Goal: Information Seeking & Learning: Learn about a topic

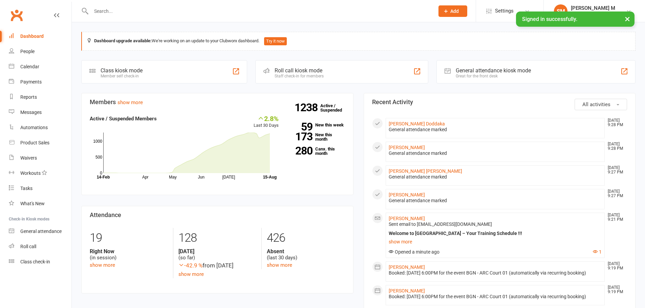
drag, startPoint x: 159, startPoint y: 13, endPoint x: 158, endPoint y: 17, distance: 4.1
click at [159, 16] on div at bounding box center [255, 11] width 348 height 22
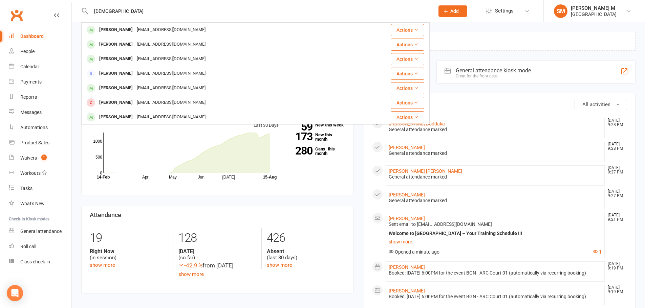
drag, startPoint x: 124, startPoint y: 14, endPoint x: 91, endPoint y: 13, distance: 32.9
click at [91, 13] on input "[DEMOGRAPHIC_DATA]" at bounding box center [259, 10] width 341 height 9
drag, startPoint x: 128, startPoint y: 14, endPoint x: 81, endPoint y: 9, distance: 47.3
click at [81, 9] on react-component "[PERSON_NAME] Baskaran [EMAIL_ADDRESS][DOMAIN_NAME] Actions [PERSON_NAME] [EMAI…" at bounding box center [215, 11] width 430 height 22
click at [99, 10] on input "[PERSON_NAME] bas" at bounding box center [259, 10] width 341 height 9
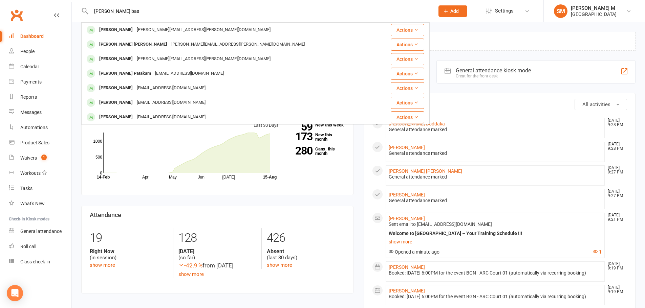
click at [99, 10] on input "[PERSON_NAME] bas" at bounding box center [259, 10] width 341 height 9
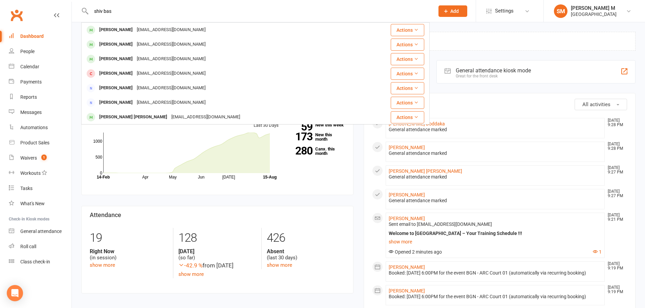
type input "shiv bas"
click at [42, 35] on div "Dashboard" at bounding box center [31, 36] width 23 height 5
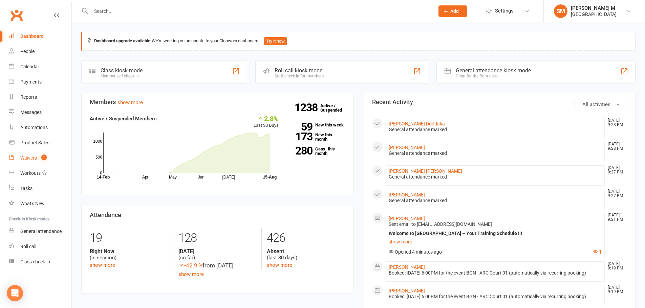
click at [26, 161] on link "Waivers 1" at bounding box center [40, 158] width 63 height 15
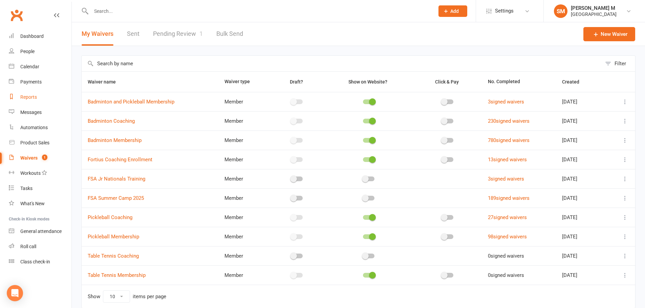
click at [31, 99] on div "Reports" at bounding box center [28, 96] width 17 height 5
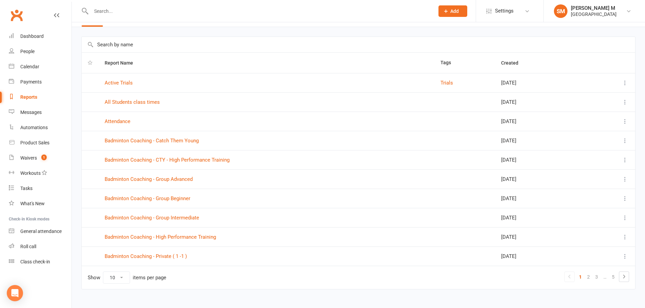
scroll to position [29, 0]
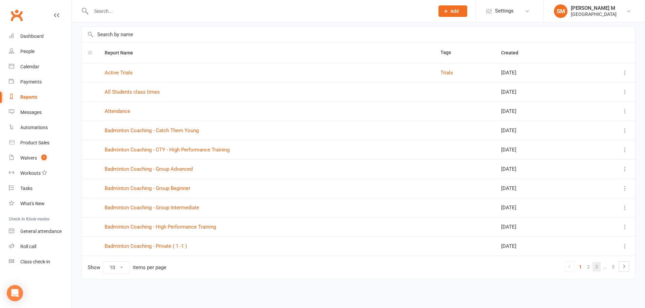
click at [597, 270] on link "3" at bounding box center [596, 266] width 8 height 9
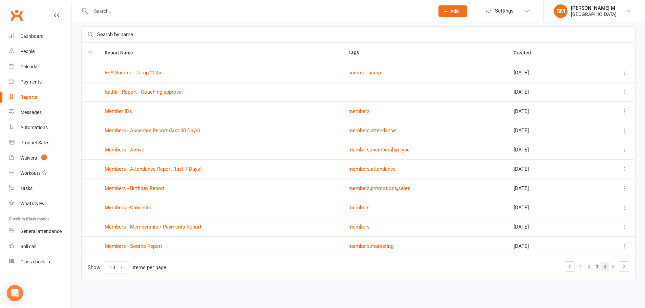
click at [606, 267] on link "4" at bounding box center [605, 266] width 8 height 9
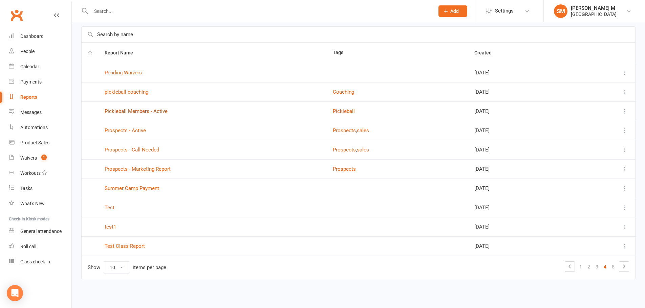
click at [144, 109] on link "Pickleball Members - Active" at bounding box center [136, 111] width 63 height 6
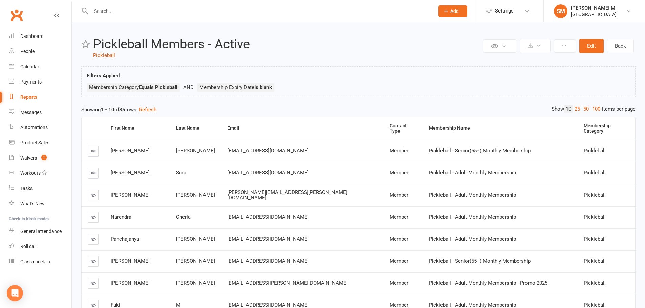
click at [591, 109] on link "100" at bounding box center [596, 109] width 12 height 7
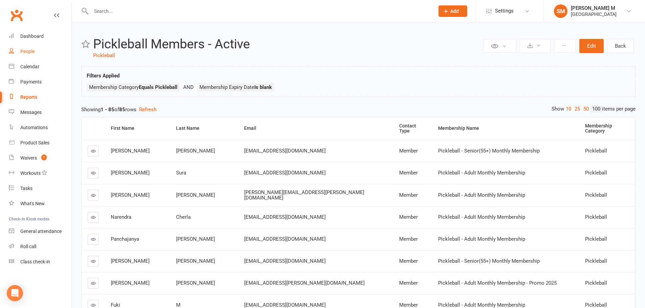
click at [31, 49] on div "People" at bounding box center [27, 51] width 14 height 5
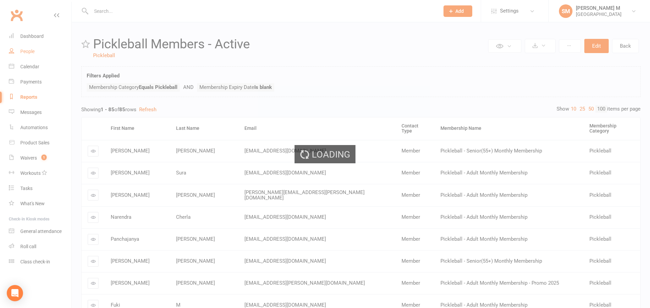
select select "100"
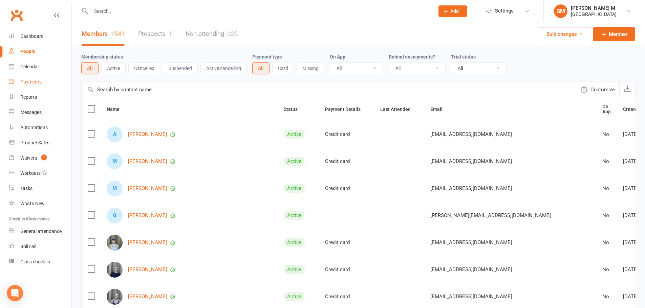
click at [37, 82] on div "Payments" at bounding box center [30, 81] width 21 height 5
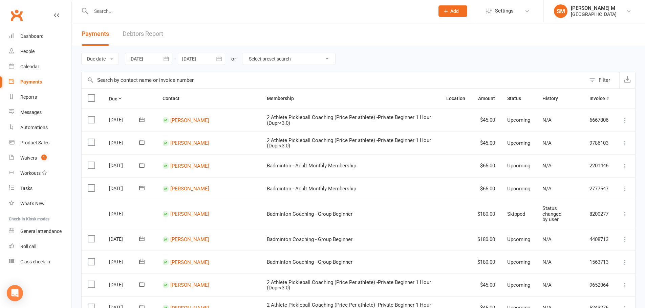
click at [168, 59] on icon "button" at bounding box center [166, 59] width 7 height 7
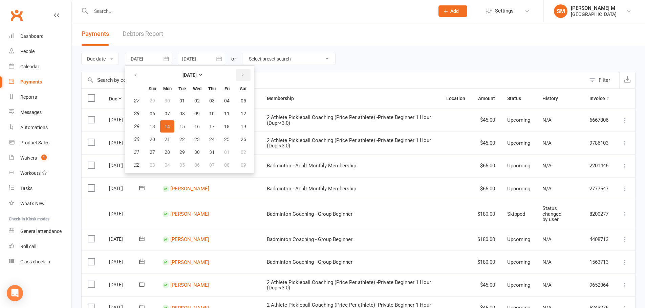
click at [244, 74] on icon "button" at bounding box center [242, 74] width 5 height 5
click at [230, 99] on span "01" at bounding box center [226, 100] width 5 height 5
type input "[DATE]"
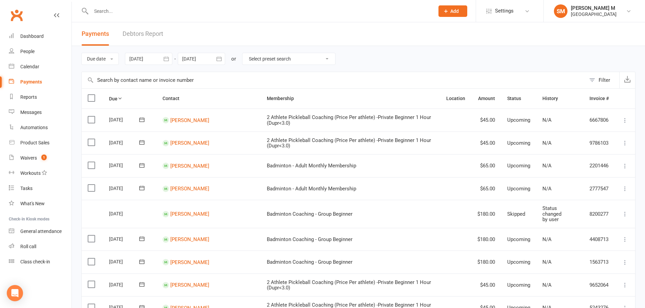
click at [219, 60] on icon "button" at bounding box center [219, 59] width 7 height 7
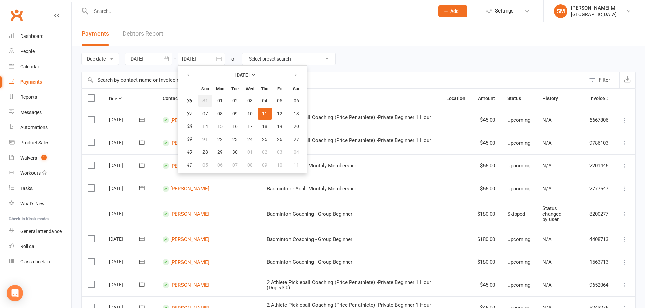
click at [205, 96] on button "31" at bounding box center [205, 101] width 14 height 12
type input "[DATE]"
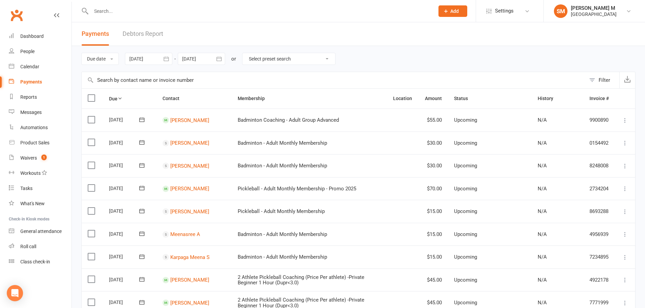
click at [163, 58] on button "button" at bounding box center [166, 59] width 12 height 12
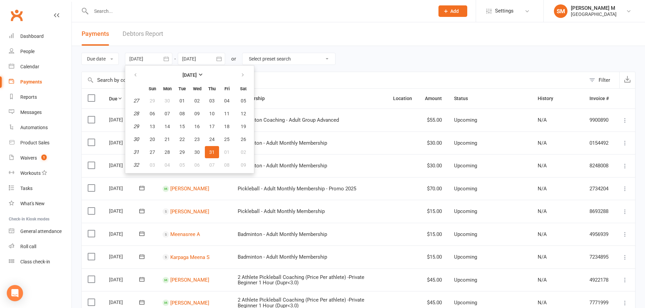
click at [365, 35] on header "Payments Debtors Report" at bounding box center [358, 34] width 573 height 24
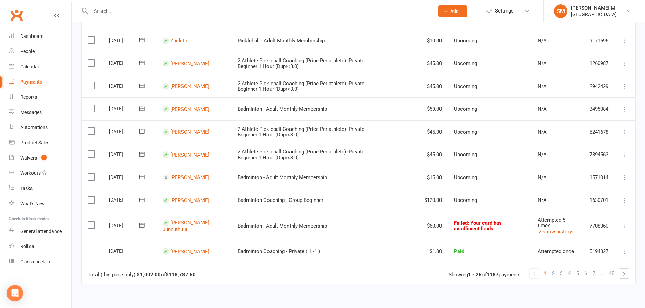
scroll to position [497, 0]
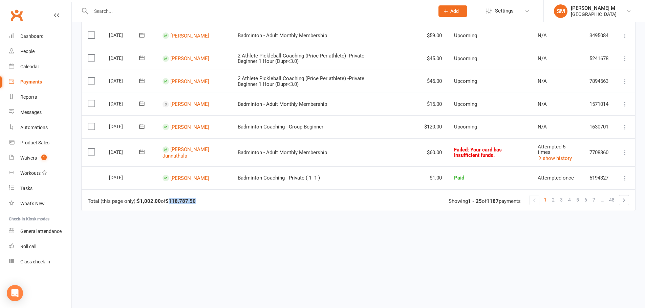
drag, startPoint x: 171, startPoint y: 201, endPoint x: 196, endPoint y: 202, distance: 24.7
click at [196, 202] on strong "$118,787.50" at bounding box center [181, 201] width 30 height 6
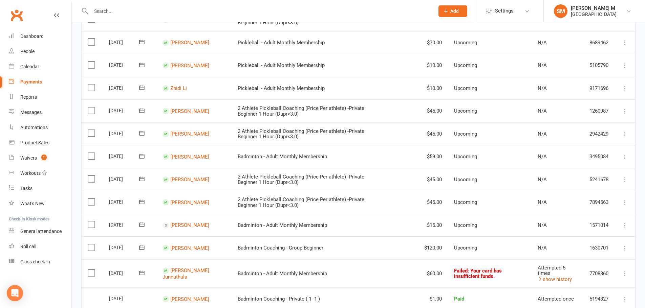
scroll to position [440, 0]
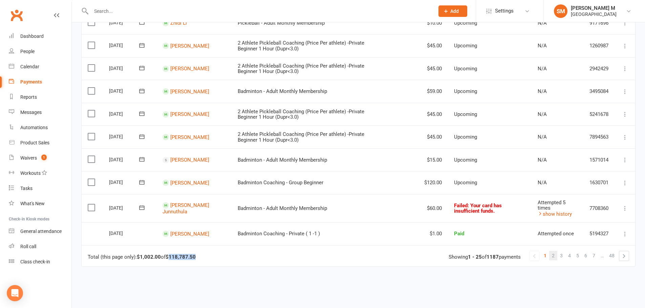
click at [553, 255] on span "2" at bounding box center [553, 255] width 3 height 9
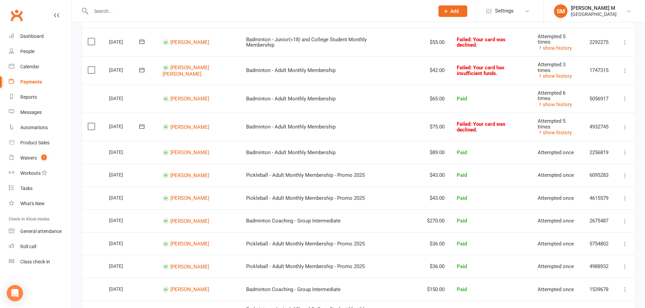
scroll to position [68, 0]
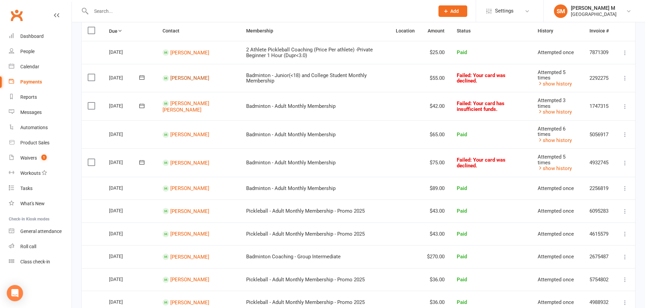
click at [181, 76] on link "[PERSON_NAME]" at bounding box center [189, 78] width 39 height 6
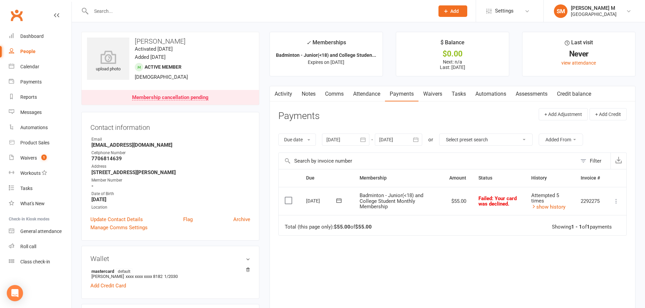
click at [363, 140] on icon "button" at bounding box center [363, 139] width 7 height 7
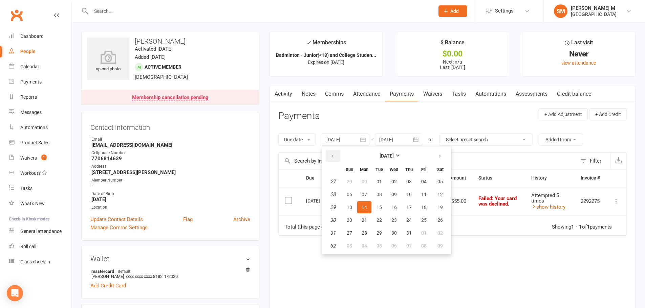
click at [334, 159] on icon "button" at bounding box center [332, 156] width 5 height 5
click at [335, 159] on icon "button" at bounding box center [332, 156] width 5 height 5
click at [412, 182] on span "01" at bounding box center [408, 181] width 5 height 5
type input "[DATE]"
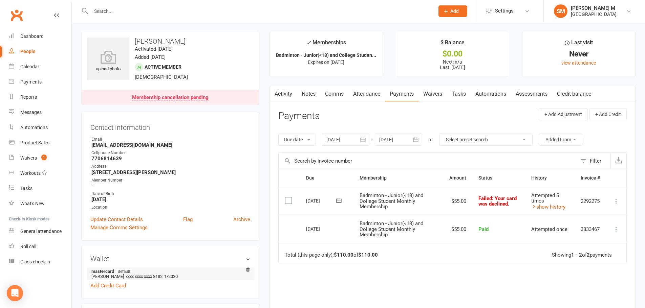
click at [153, 275] on span "xxxx xxxx xxxx 8182" at bounding box center [144, 276] width 37 height 5
click at [557, 206] on link "show history" at bounding box center [548, 207] width 34 height 6
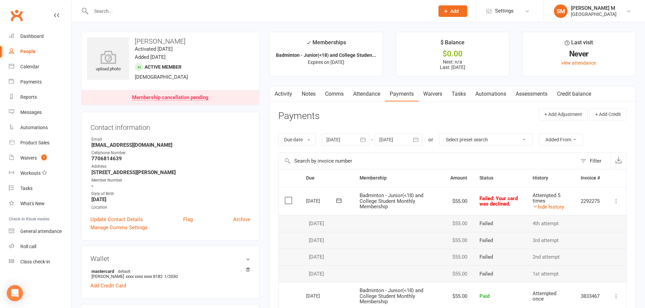
click at [372, 96] on link "Attendance" at bounding box center [366, 94] width 37 height 16
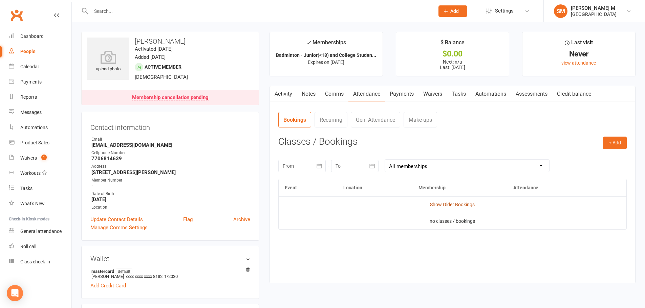
click at [461, 206] on link "Show Older Bookings" at bounding box center [452, 204] width 45 height 5
click at [373, 115] on link "Gen. Attendance" at bounding box center [375, 120] width 49 height 16
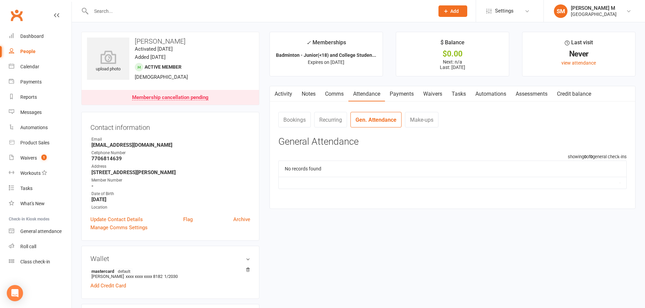
click at [290, 91] on link "Activity" at bounding box center [283, 94] width 27 height 16
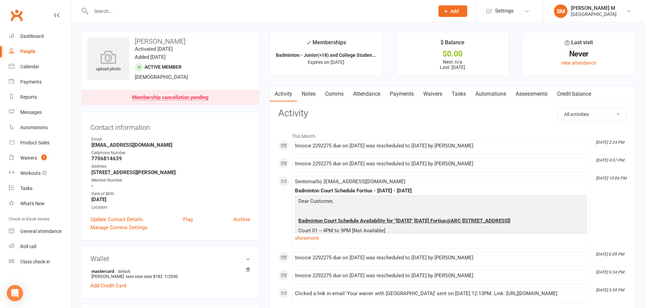
click at [397, 96] on link "Payments" at bounding box center [402, 94] width 34 height 16
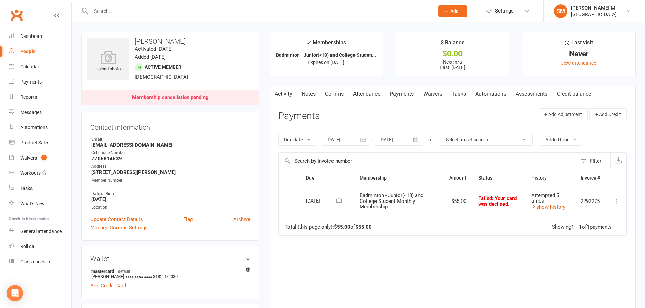
click at [365, 139] on icon "button" at bounding box center [363, 139] width 7 height 7
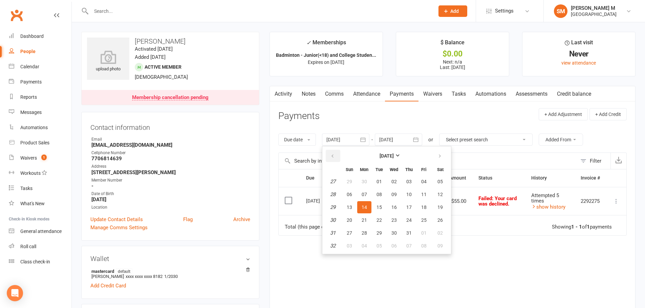
click at [338, 156] on button "button" at bounding box center [333, 156] width 15 height 12
click at [414, 181] on button "01" at bounding box center [409, 182] width 14 height 12
type input "[DATE]"
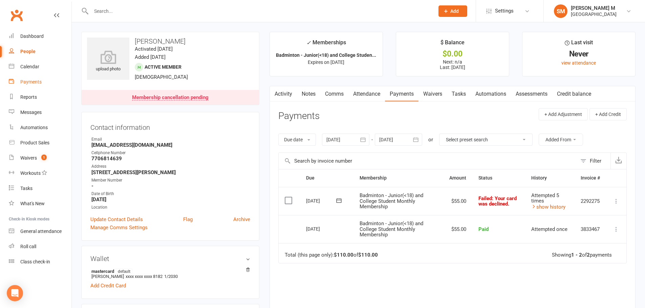
click at [34, 80] on div "Payments" at bounding box center [30, 81] width 21 height 5
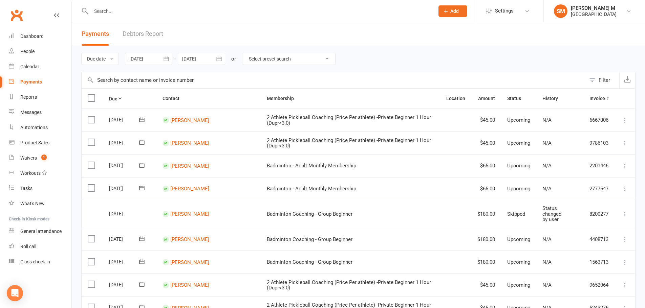
click at [320, 58] on select "Select preset search All failures All skipped payments All pending payments Suc…" at bounding box center [288, 59] width 93 height 12
select select "0"
click at [247, 53] on select "Select preset search All failures All skipped payments All pending payments Suc…" at bounding box center [288, 59] width 93 height 12
type input "[DATE]"
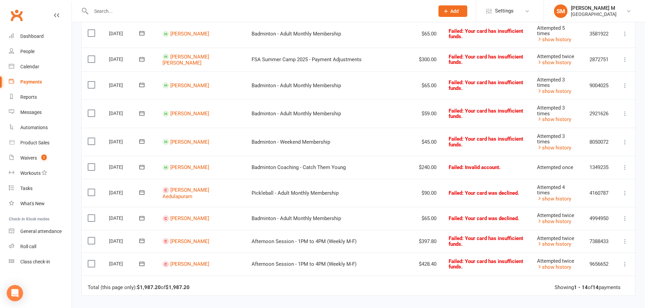
scroll to position [237, 0]
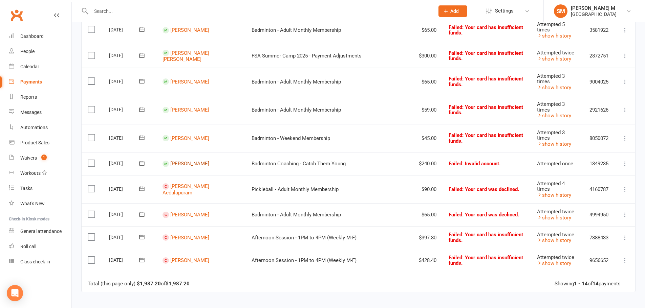
click at [182, 162] on link "[PERSON_NAME]" at bounding box center [189, 164] width 39 height 6
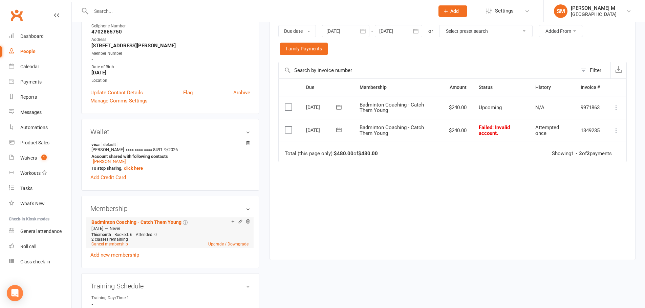
scroll to position [135, 0]
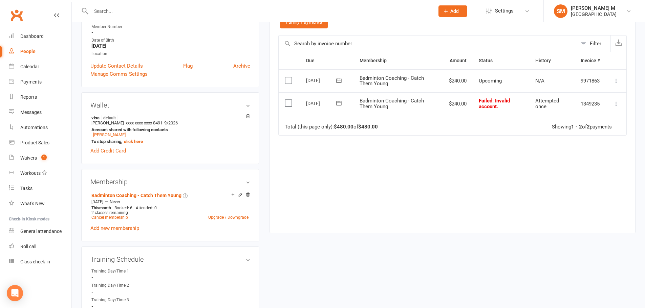
click at [616, 106] on icon at bounding box center [616, 104] width 7 height 7
drag, startPoint x: 445, startPoint y: 146, endPoint x: 442, endPoint y: 143, distance: 3.9
click at [445, 146] on div "Due Contact Membership Amount Status History Invoice # Select this [DATE] [PERS…" at bounding box center [452, 137] width 348 height 171
click at [339, 102] on icon at bounding box center [338, 103] width 5 height 4
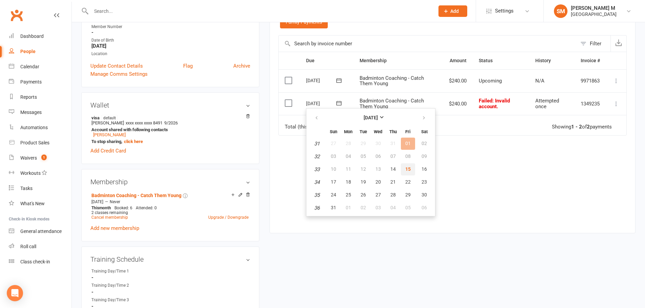
click at [411, 169] on button "15" at bounding box center [408, 170] width 14 height 12
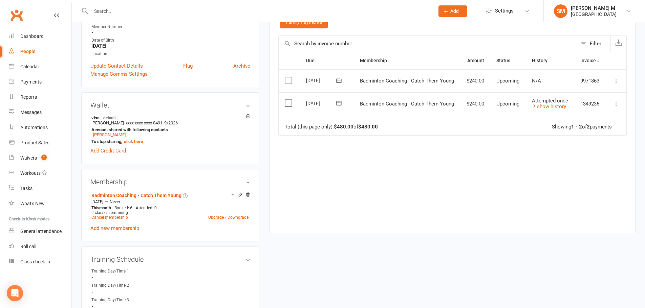
click at [33, 51] on div "People" at bounding box center [27, 51] width 15 height 5
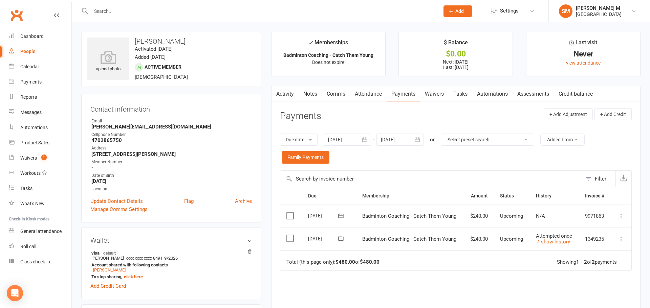
select select "100"
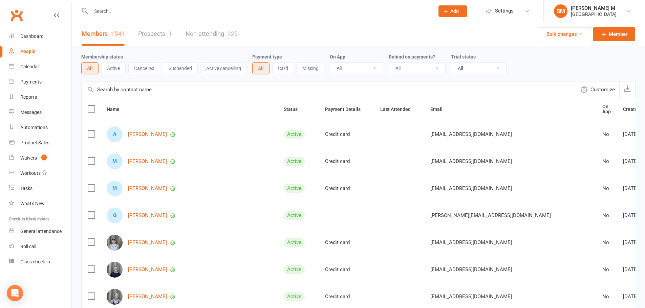
click at [115, 30] on div "1541" at bounding box center [118, 33] width 14 height 7
click at [43, 79] on link "Payments" at bounding box center [40, 81] width 63 height 15
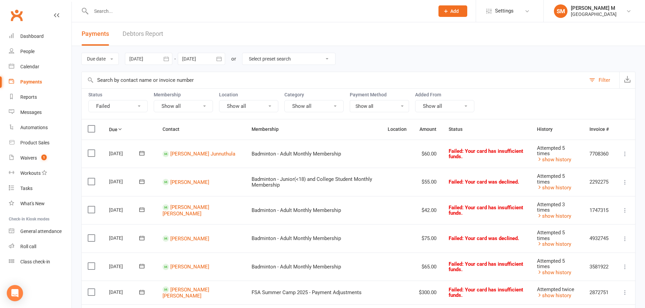
click at [170, 57] on icon "button" at bounding box center [166, 59] width 7 height 7
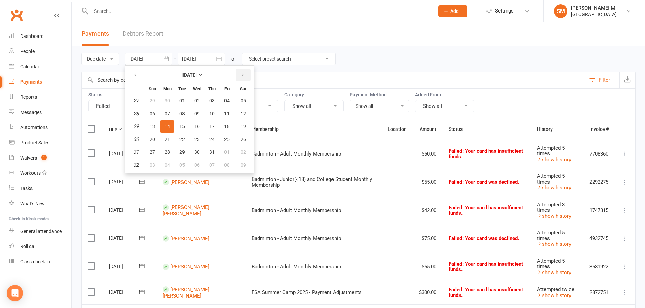
click at [250, 73] on button "button" at bounding box center [243, 75] width 15 height 12
click at [241, 76] on button "button" at bounding box center [243, 75] width 15 height 12
click at [166, 103] on span "01" at bounding box center [167, 100] width 5 height 5
type input "[DATE]"
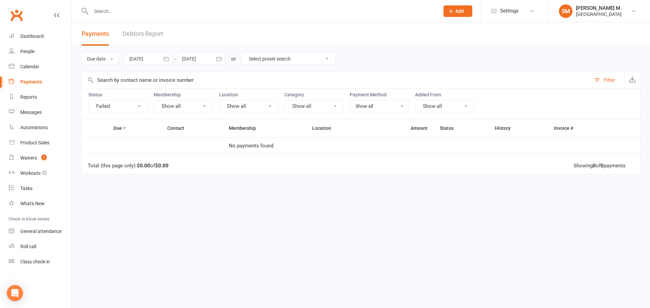
click at [221, 58] on icon "button" at bounding box center [218, 59] width 5 height 4
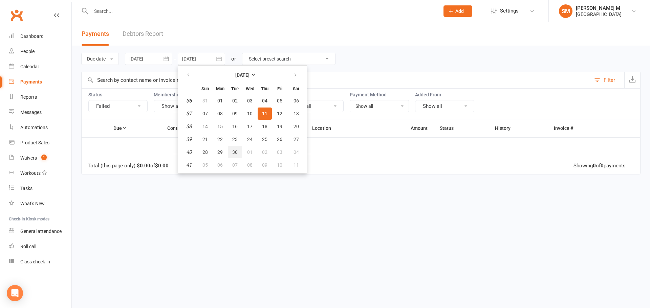
click at [235, 153] on span "30" at bounding box center [234, 152] width 5 height 5
type input "[DATE]"
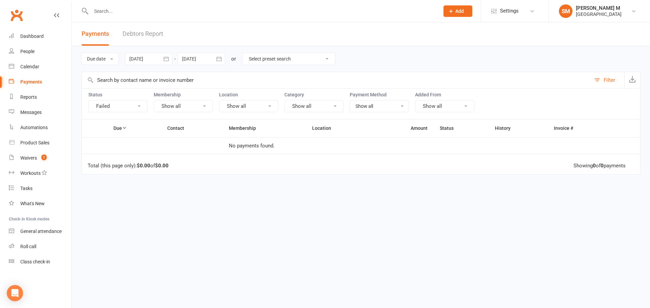
click at [326, 57] on select "Select preset search All failures All skipped payments All pending payments Suc…" at bounding box center [288, 59] width 93 height 12
select select "2"
click at [243, 53] on select "Select preset search All failures All skipped payments All pending payments Suc…" at bounding box center [288, 59] width 93 height 12
type input "[DATE]"
click at [310, 56] on select "All failures All skipped payments All pending payments Successful payments (las…" at bounding box center [288, 59] width 93 height 12
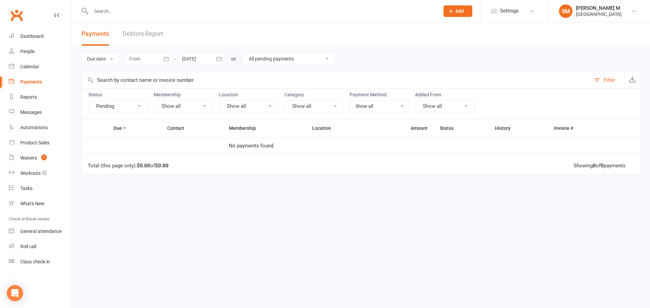
click at [243, 53] on select "All failures All skipped payments All pending payments Successful payments (las…" at bounding box center [288, 59] width 93 height 12
click at [34, 83] on div "Payments" at bounding box center [31, 81] width 22 height 5
click at [32, 51] on div "People" at bounding box center [27, 51] width 14 height 5
select select "100"
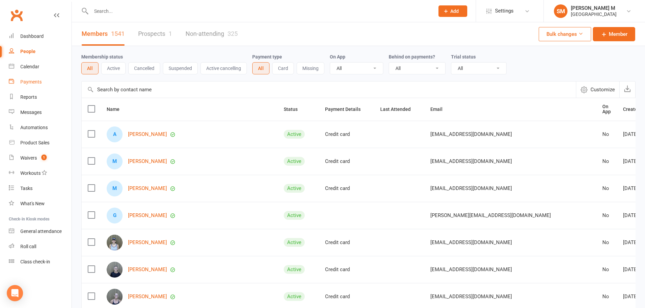
click at [39, 79] on link "Payments" at bounding box center [40, 81] width 63 height 15
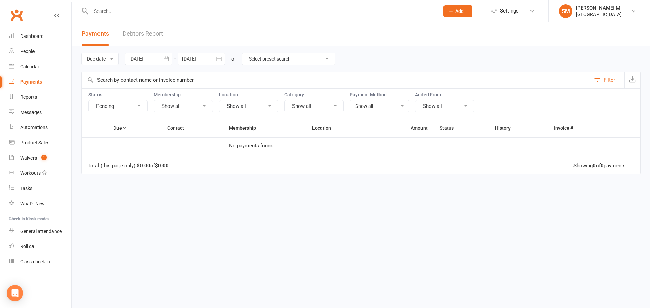
click at [305, 56] on select "Select preset search All failures All skipped payments All pending payments Suc…" at bounding box center [288, 59] width 93 height 12
select select "6"
click at [243, 53] on select "Select preset search All failures All skipped payments All pending payments Suc…" at bounding box center [288, 59] width 93 height 12
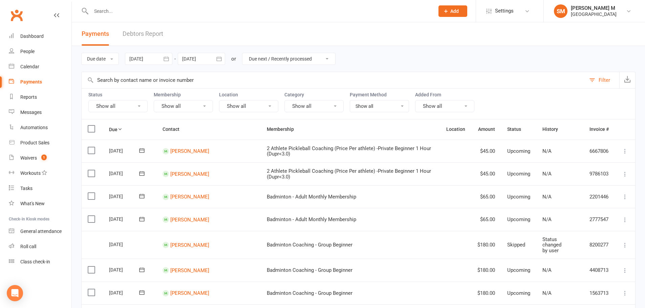
click at [170, 60] on icon "button" at bounding box center [166, 59] width 7 height 7
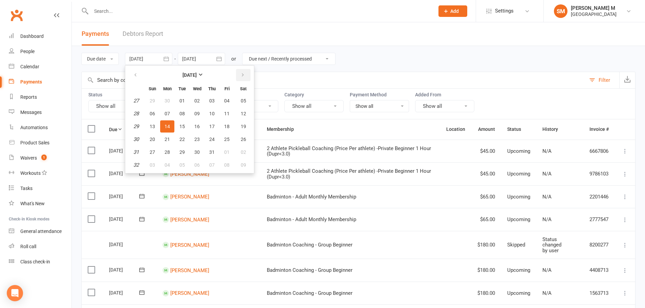
click at [244, 74] on icon "button" at bounding box center [242, 74] width 5 height 5
click at [244, 75] on icon "button" at bounding box center [242, 74] width 5 height 5
click at [168, 100] on span "01" at bounding box center [167, 100] width 5 height 5
type input "[DATE]"
select select
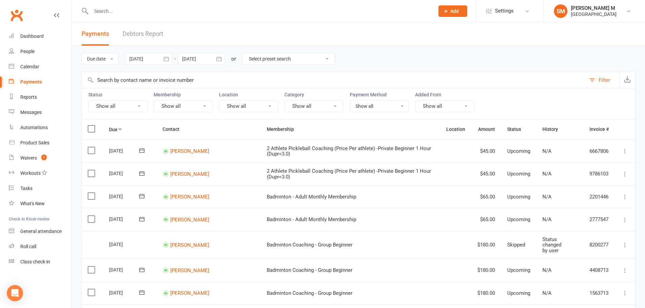
click at [219, 59] on icon "button" at bounding box center [219, 59] width 7 height 7
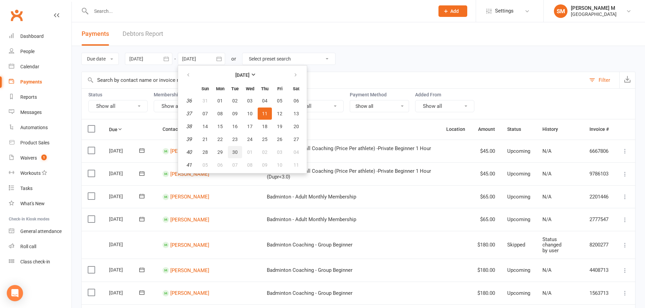
click at [237, 151] on span "30" at bounding box center [234, 152] width 5 height 5
type input "[DATE]"
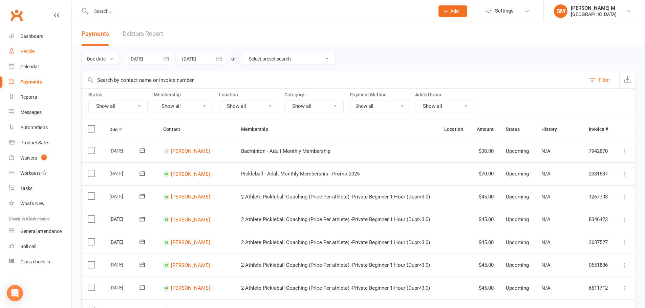
click at [34, 51] on div "People" at bounding box center [27, 51] width 14 height 5
select select "100"
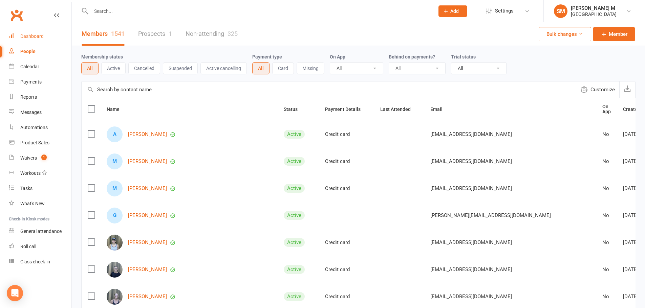
click at [43, 36] on link "Dashboard" at bounding box center [40, 36] width 63 height 15
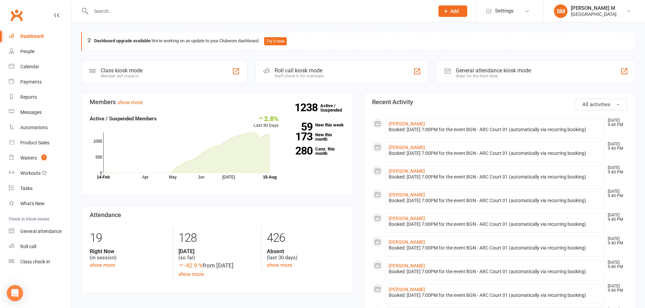
click at [37, 39] on link "Dashboard" at bounding box center [40, 36] width 63 height 15
click at [599, 14] on div "[GEOGRAPHIC_DATA]" at bounding box center [594, 14] width 46 height 6
click at [585, 92] on link "Sign out" at bounding box center [594, 94] width 101 height 16
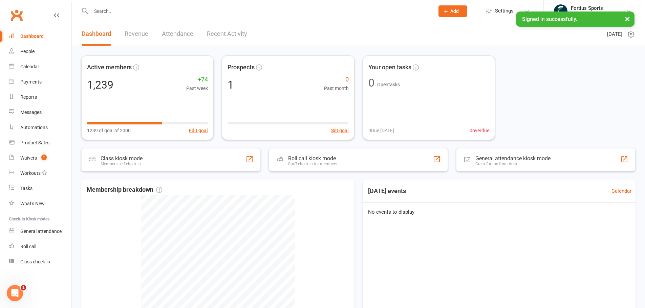
click at [146, 33] on link "Revenue" at bounding box center [137, 33] width 24 height 23
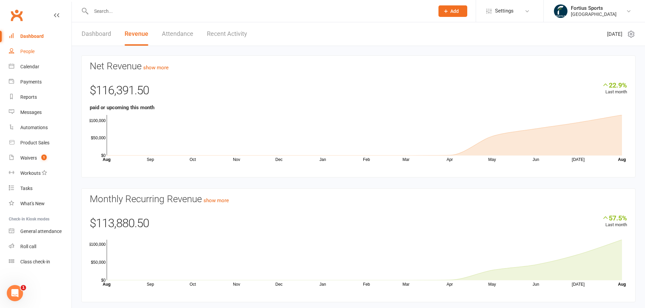
click at [31, 51] on div "People" at bounding box center [27, 51] width 14 height 5
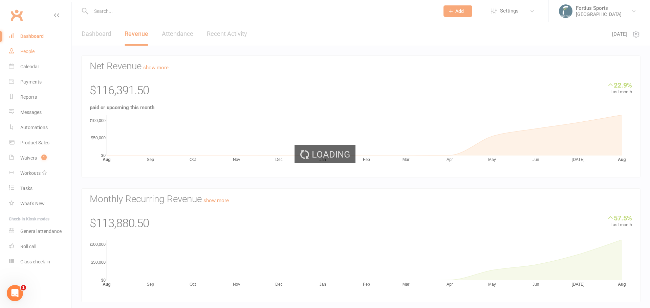
select select "100"
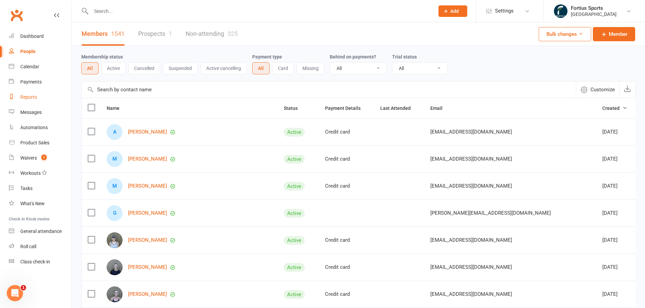
click at [37, 96] on link "Reports" at bounding box center [40, 97] width 63 height 15
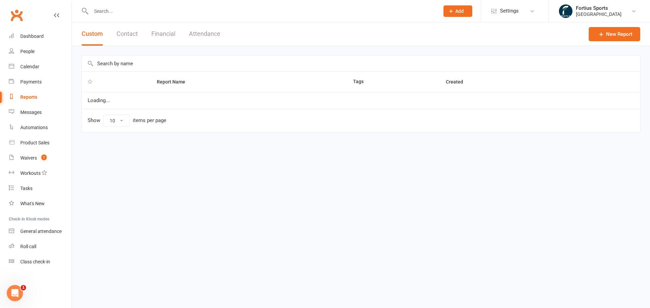
select select "100"
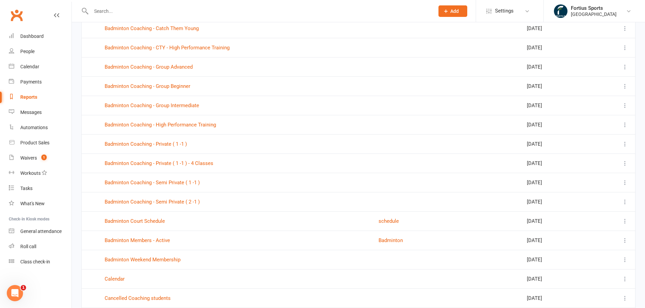
scroll to position [110, 0]
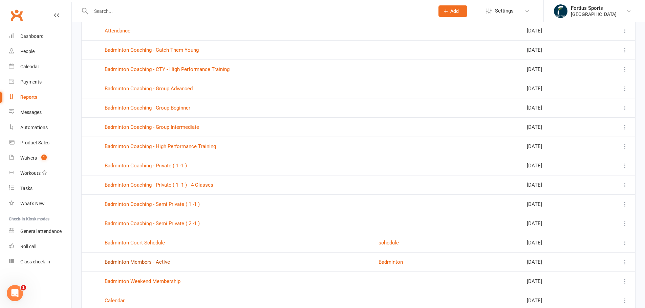
click at [159, 262] on link "Badminton Members - Active" at bounding box center [137, 262] width 65 height 6
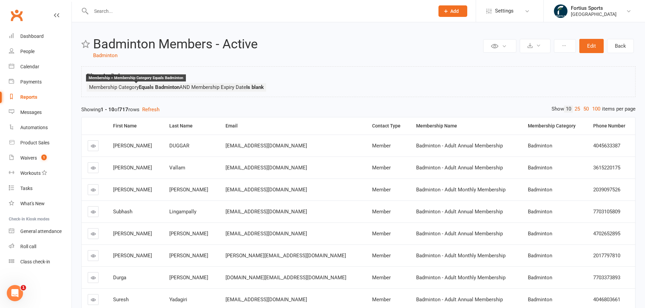
click at [168, 87] on strong "Equals Badminton" at bounding box center [159, 87] width 41 height 6
click at [128, 109] on strong "717" at bounding box center [123, 110] width 9 height 6
click at [126, 110] on strong "717" at bounding box center [123, 110] width 9 height 6
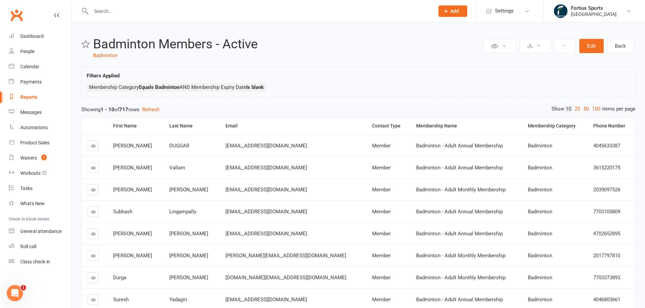
click at [126, 110] on strong "717" at bounding box center [123, 110] width 9 height 6
click at [125, 8] on input "text" at bounding box center [259, 10] width 341 height 9
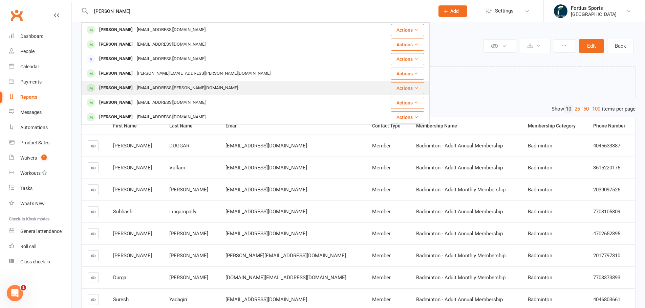
type input "sudheer"
click at [132, 91] on div "[PERSON_NAME]" at bounding box center [116, 88] width 38 height 10
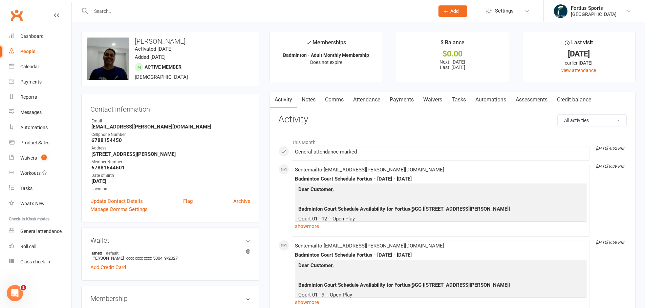
click at [397, 98] on link "Payments" at bounding box center [402, 100] width 34 height 16
